Goal: Information Seeking & Learning: Find specific page/section

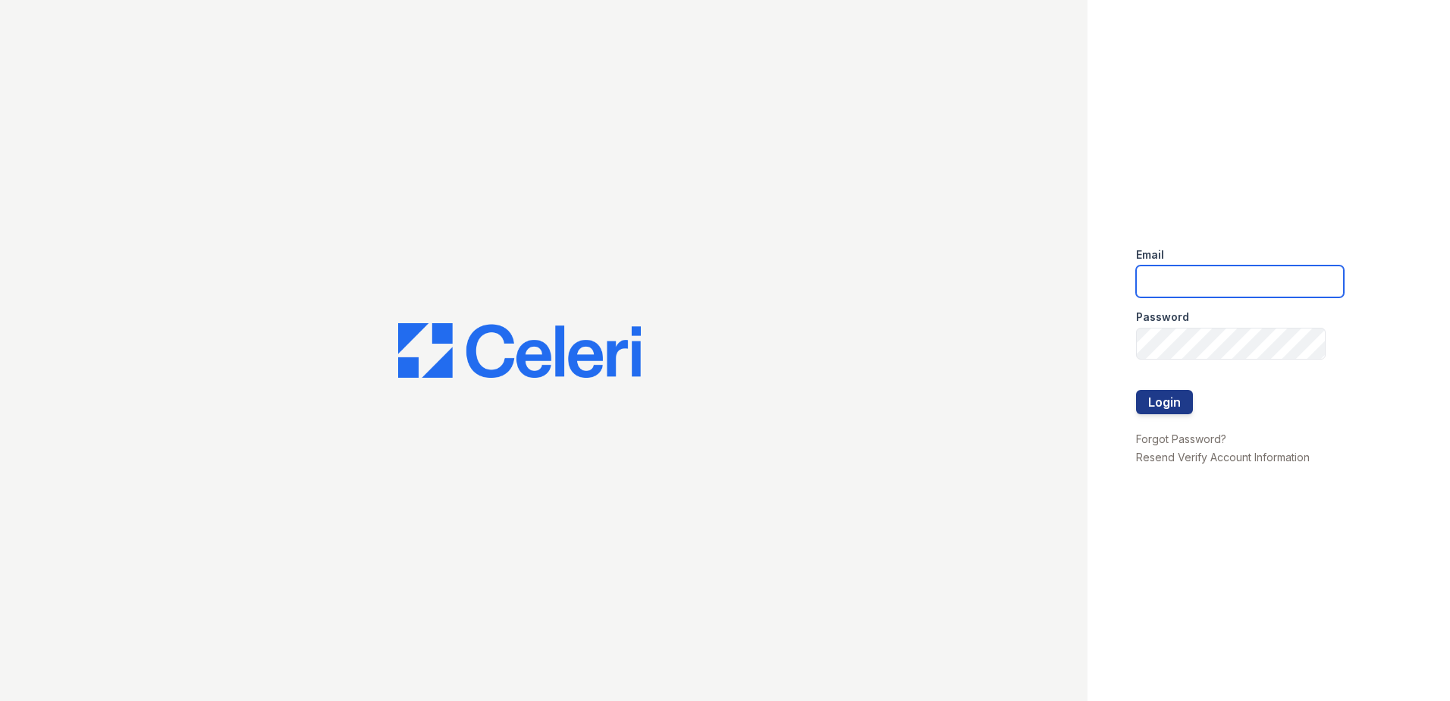
click at [1234, 281] on input "email" at bounding box center [1240, 281] width 208 height 32
type input "lawilliams@trinity-pm.com"
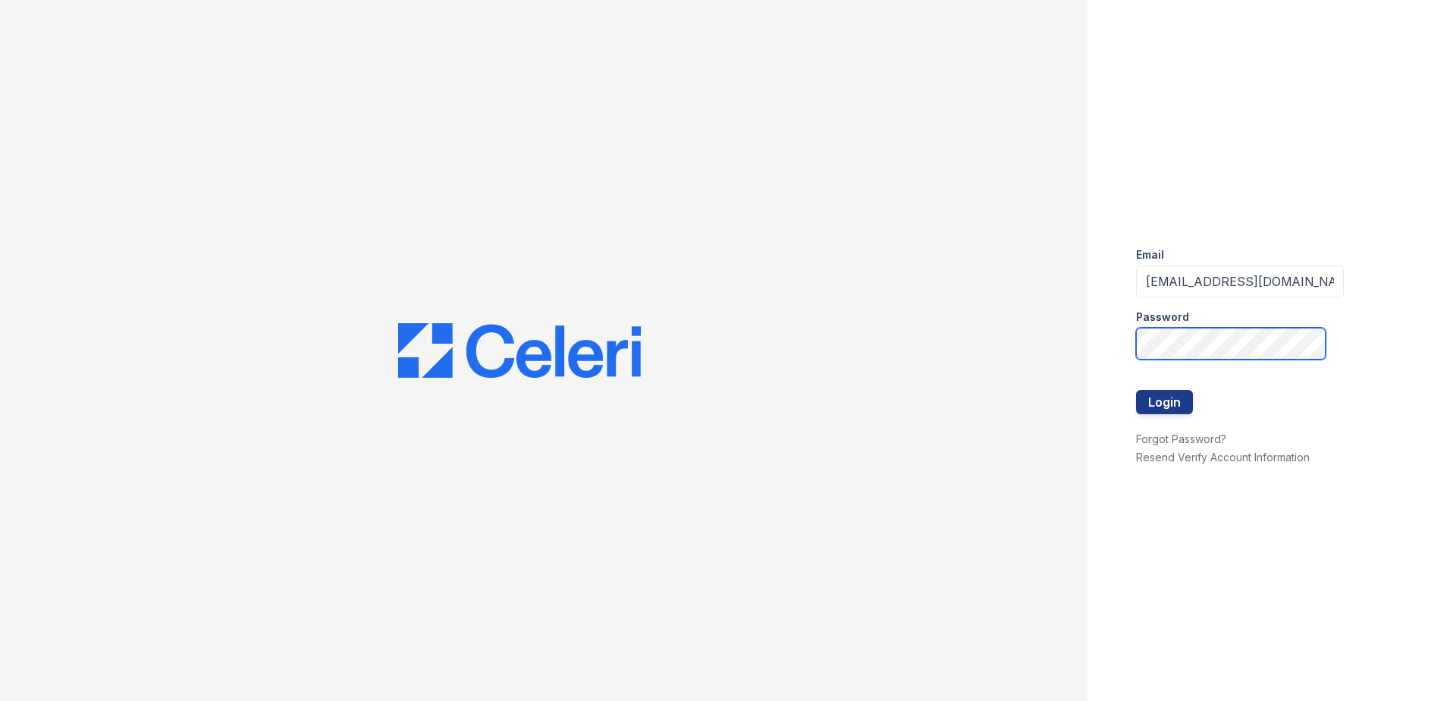
click at [1136, 390] on button "Login" at bounding box center [1164, 402] width 57 height 24
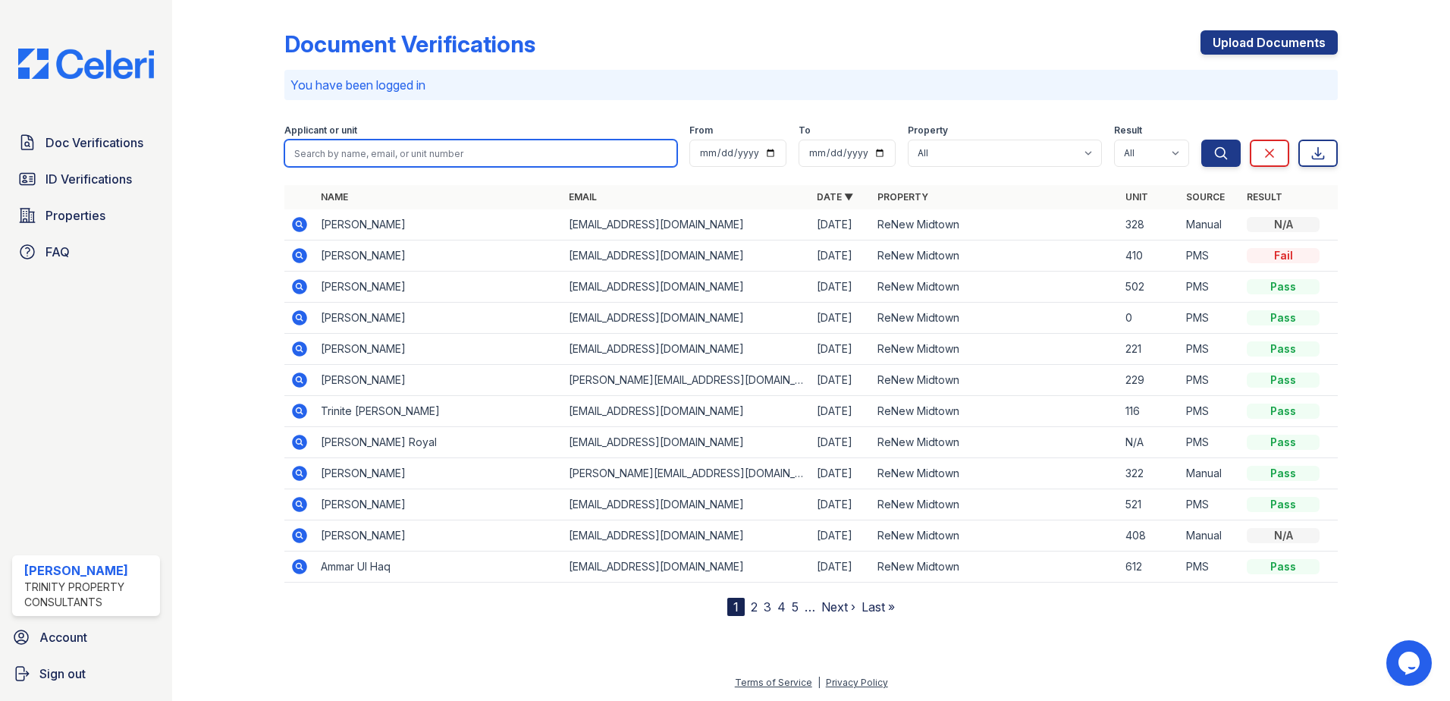
click at [405, 155] on input "search" at bounding box center [480, 153] width 393 height 27
type input "[PERSON_NAME]"
click at [1201, 140] on button "Search" at bounding box center [1220, 153] width 39 height 27
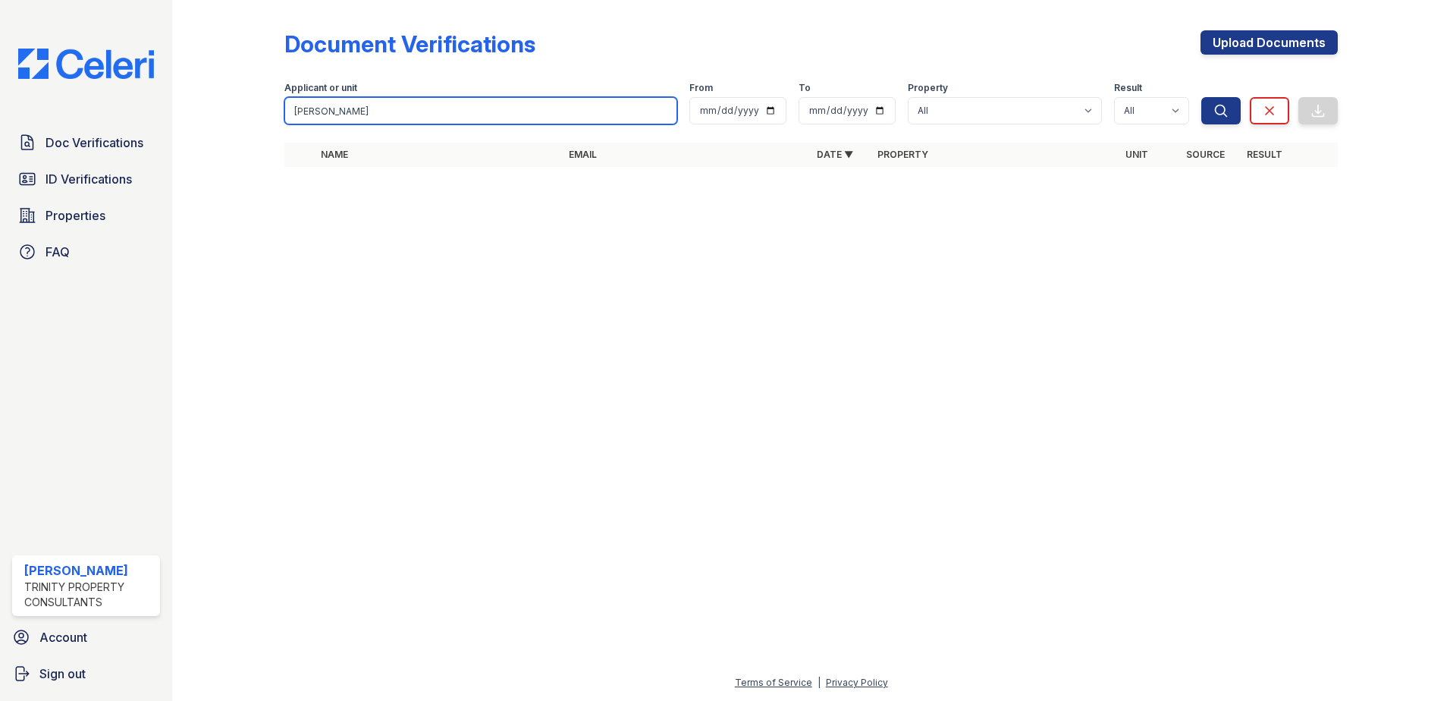
drag, startPoint x: 378, startPoint y: 118, endPoint x: 61, endPoint y: 102, distance: 318.1
click at [93, 107] on div "Doc Verifications ID Verifications Properties FAQ [PERSON_NAME] Trinity Propert…" at bounding box center [725, 350] width 1450 height 701
type input "[US_STATE]"
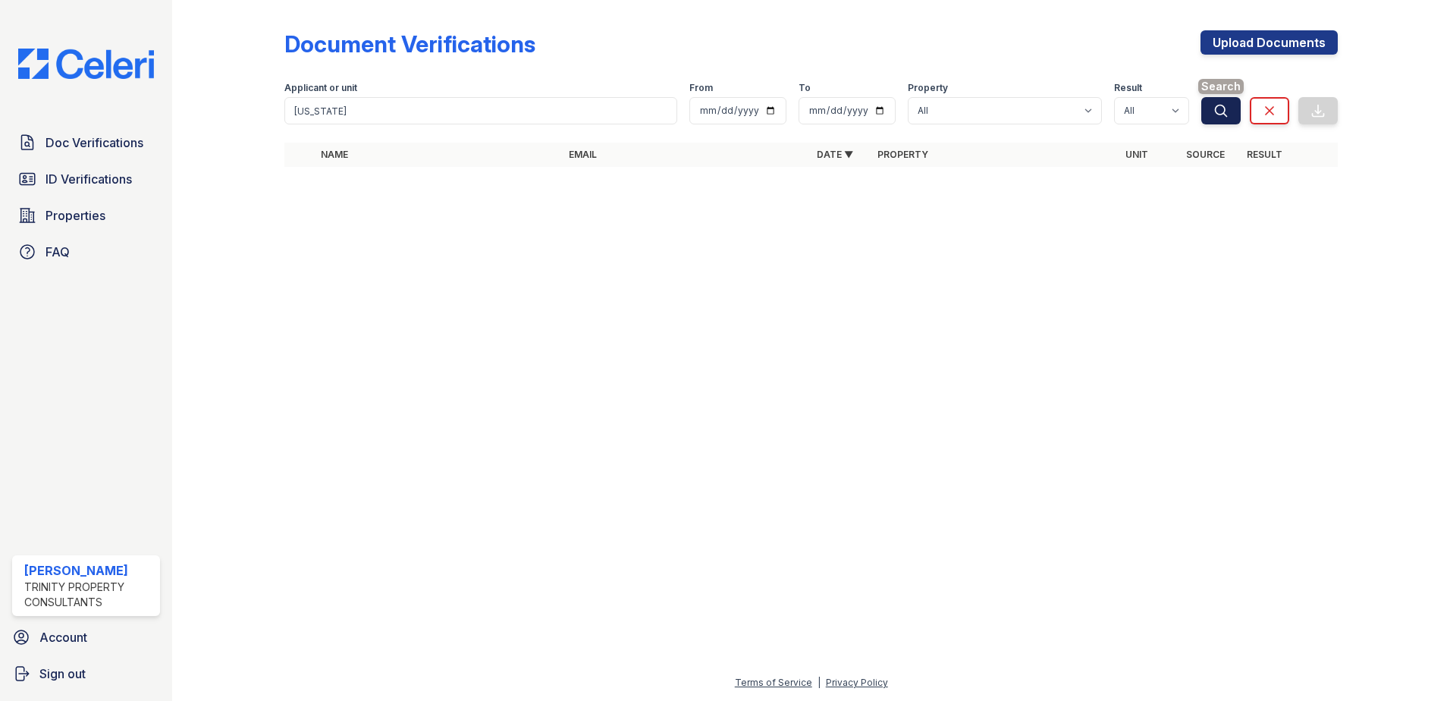
click at [1230, 114] on button "Search" at bounding box center [1220, 110] width 39 height 27
click at [84, 179] on span "ID Verifications" at bounding box center [88, 179] width 86 height 18
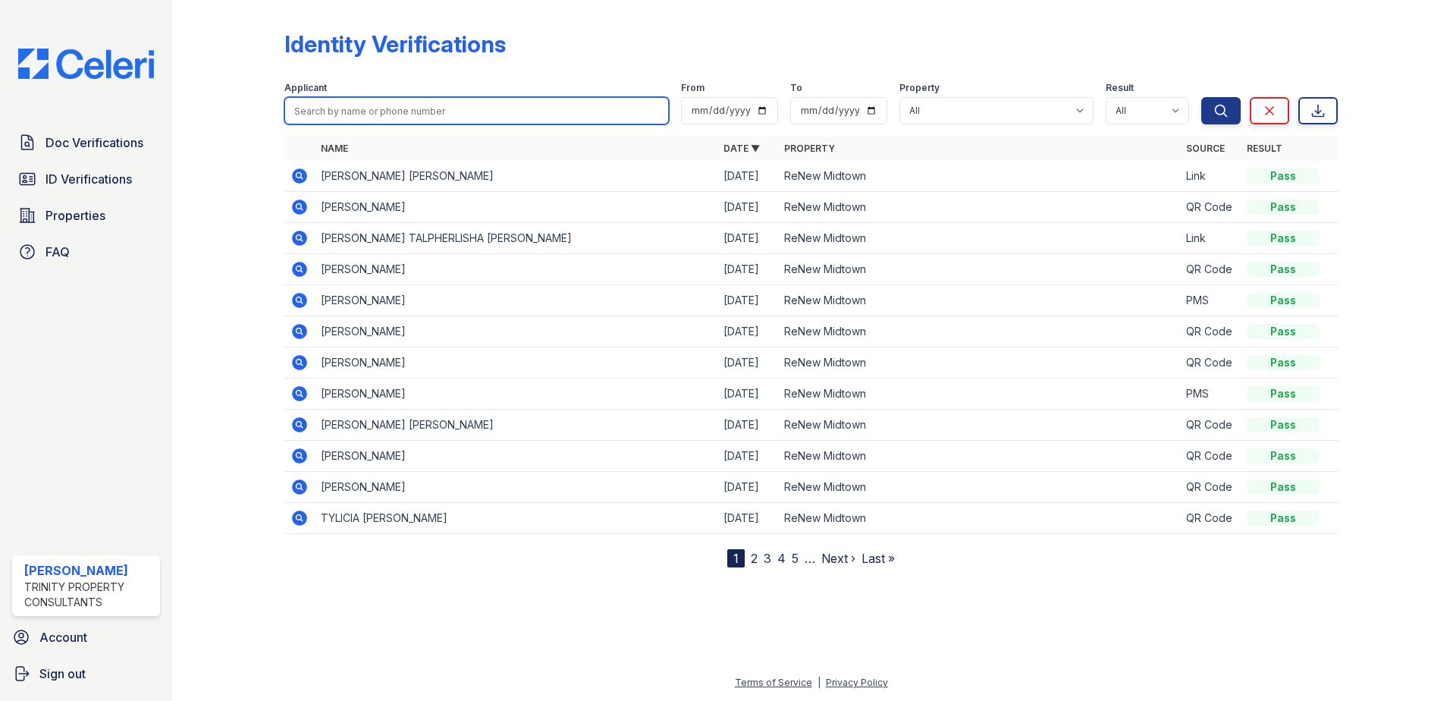
click at [425, 109] on input "search" at bounding box center [476, 110] width 384 height 27
type input "[US_STATE]"
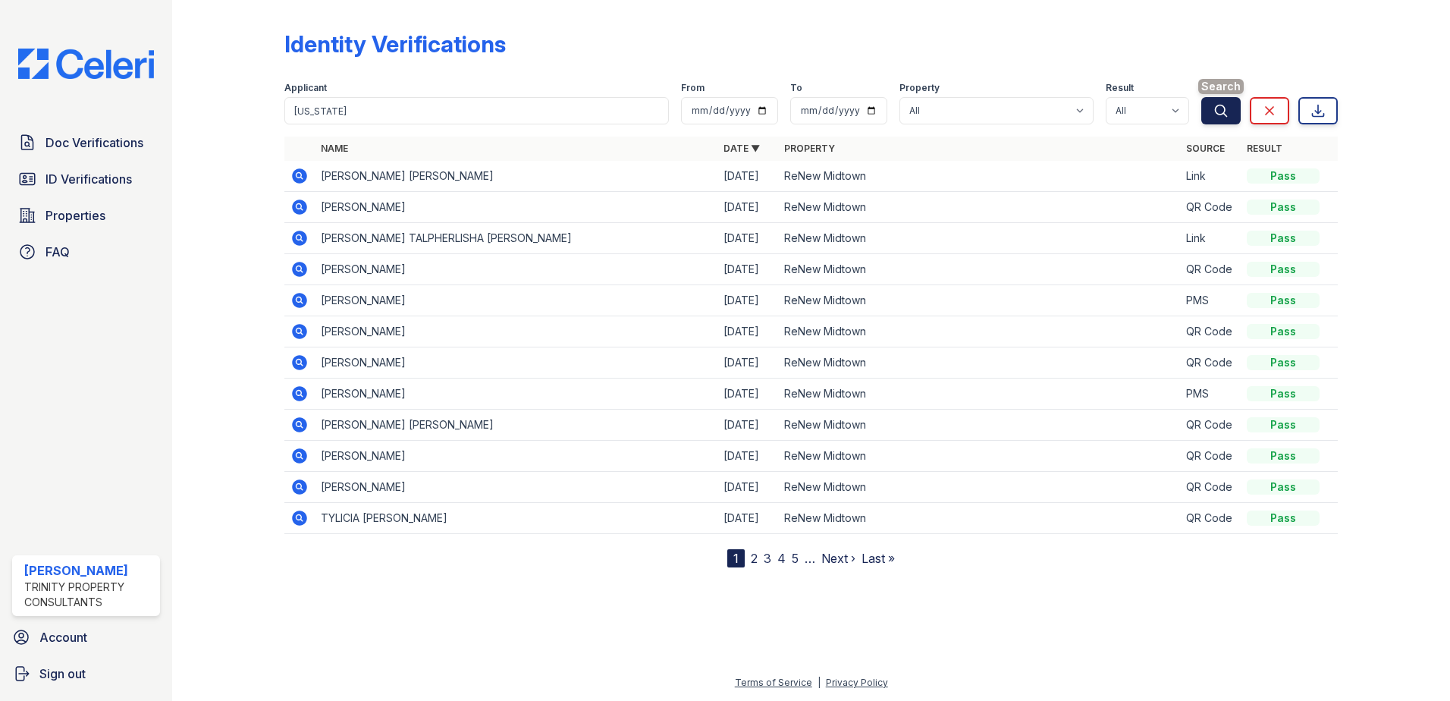
click at [1228, 119] on button "Search" at bounding box center [1220, 110] width 39 height 27
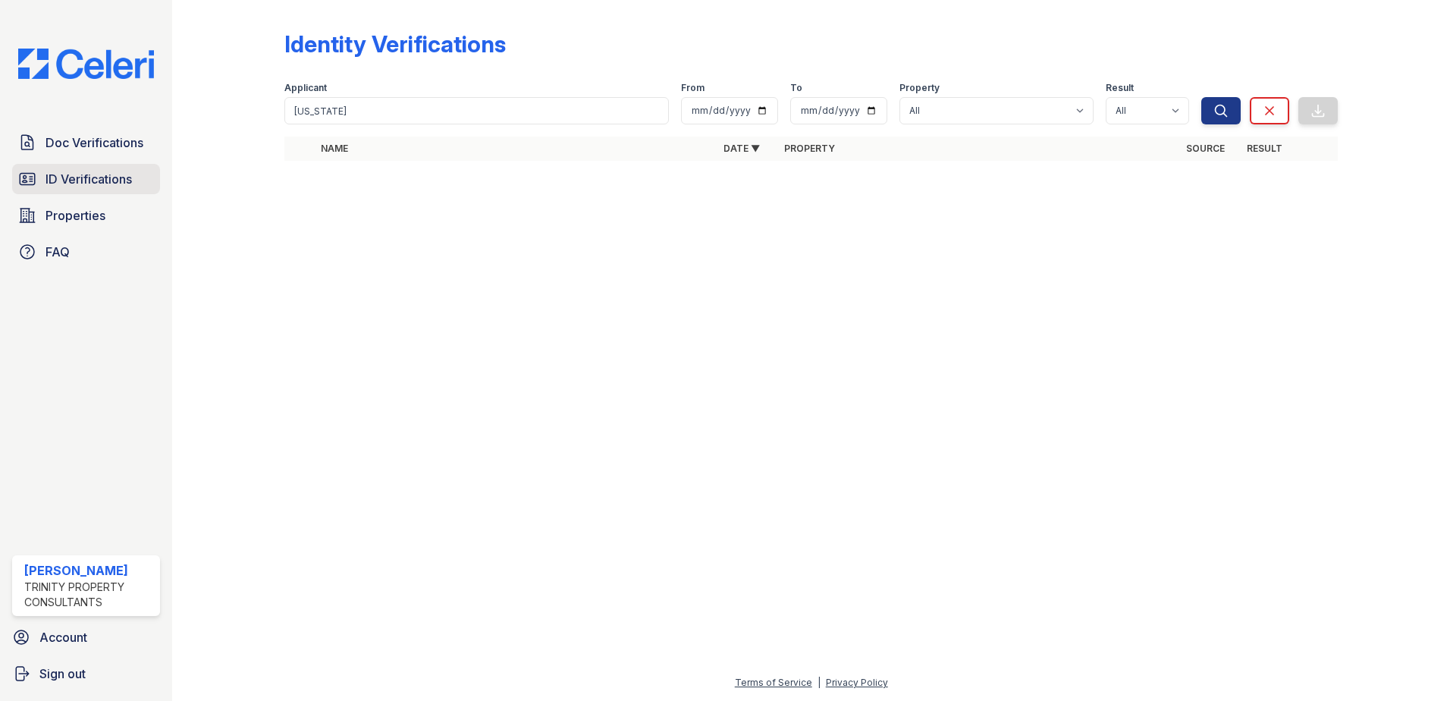
click at [85, 184] on span "ID Verifications" at bounding box center [88, 179] width 86 height 18
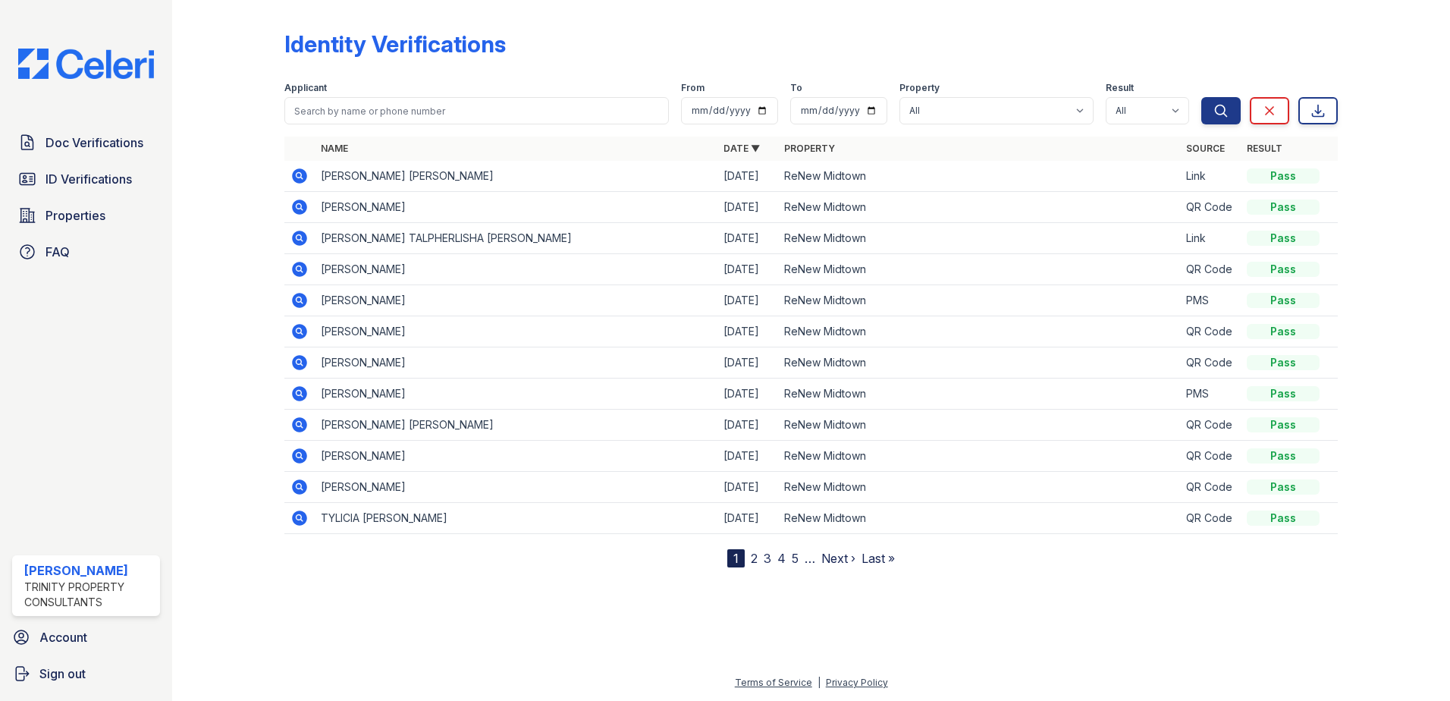
click at [103, 195] on div "Doc Verifications ID Verifications Properties FAQ" at bounding box center [86, 197] width 160 height 140
click at [105, 207] on link "Properties" at bounding box center [86, 215] width 148 height 30
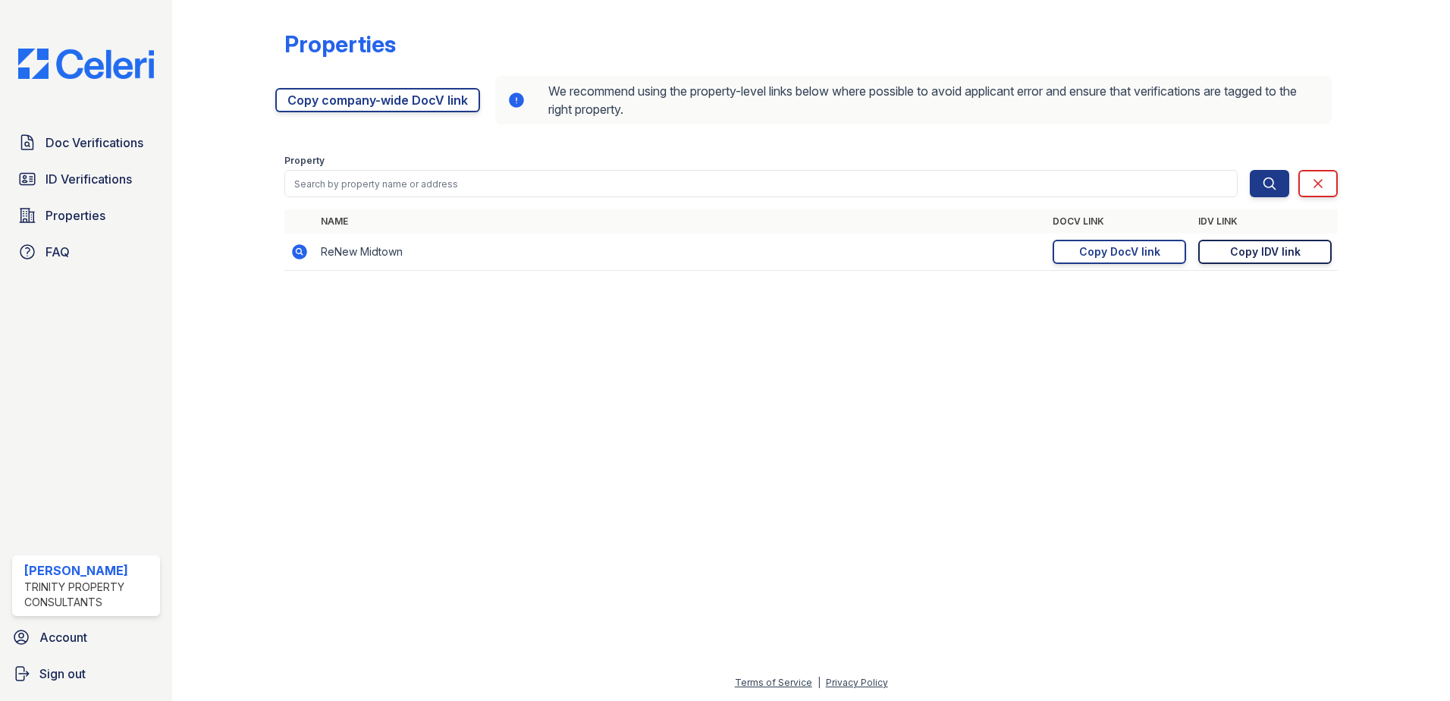
click at [1244, 249] on div "Copy IDV link" at bounding box center [1265, 251] width 71 height 15
